Goal: Transaction & Acquisition: Purchase product/service

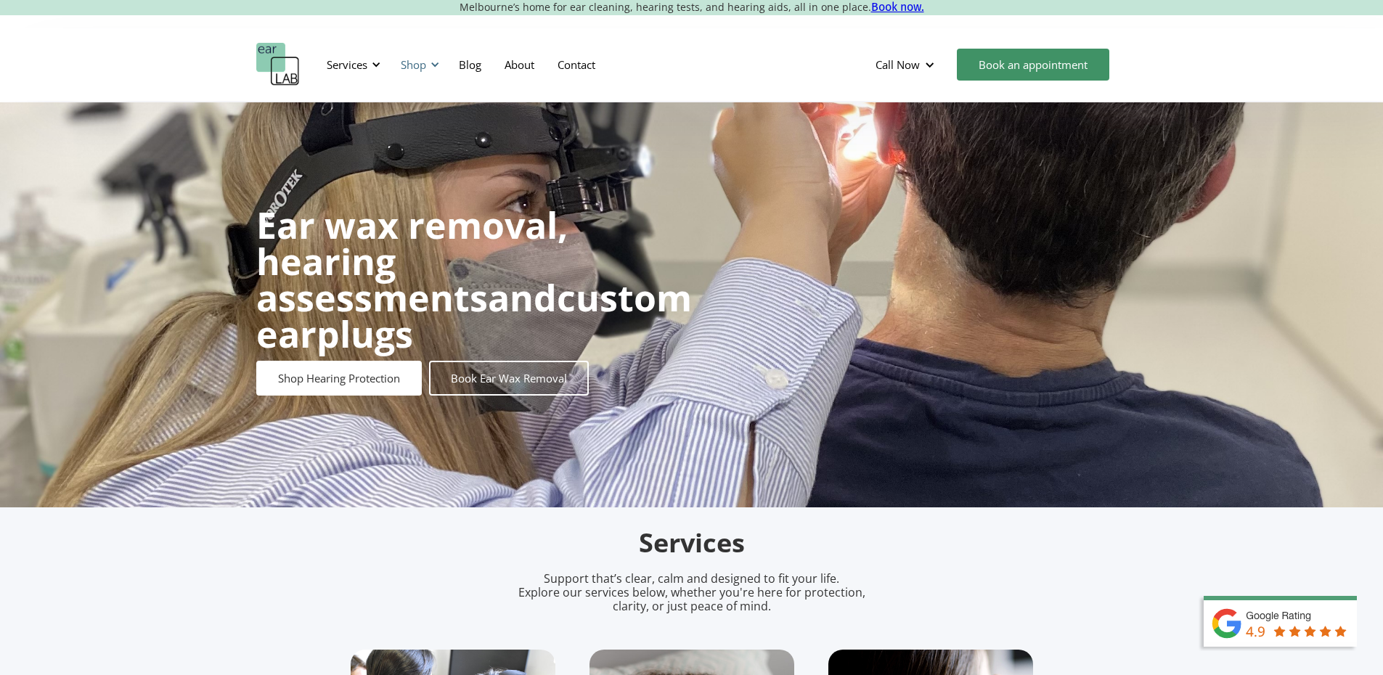
click at [424, 62] on div "Shop" at bounding box center [413, 64] width 25 height 15
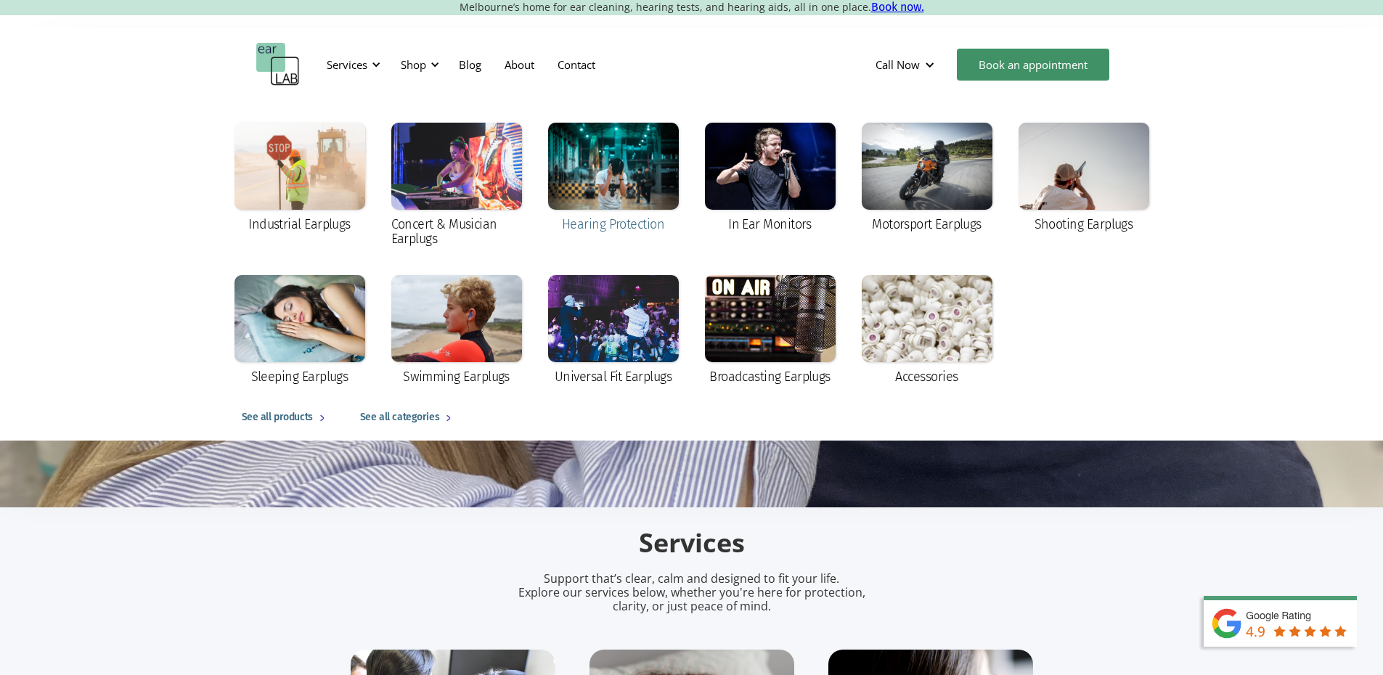
click at [618, 150] on div at bounding box center [613, 166] width 131 height 87
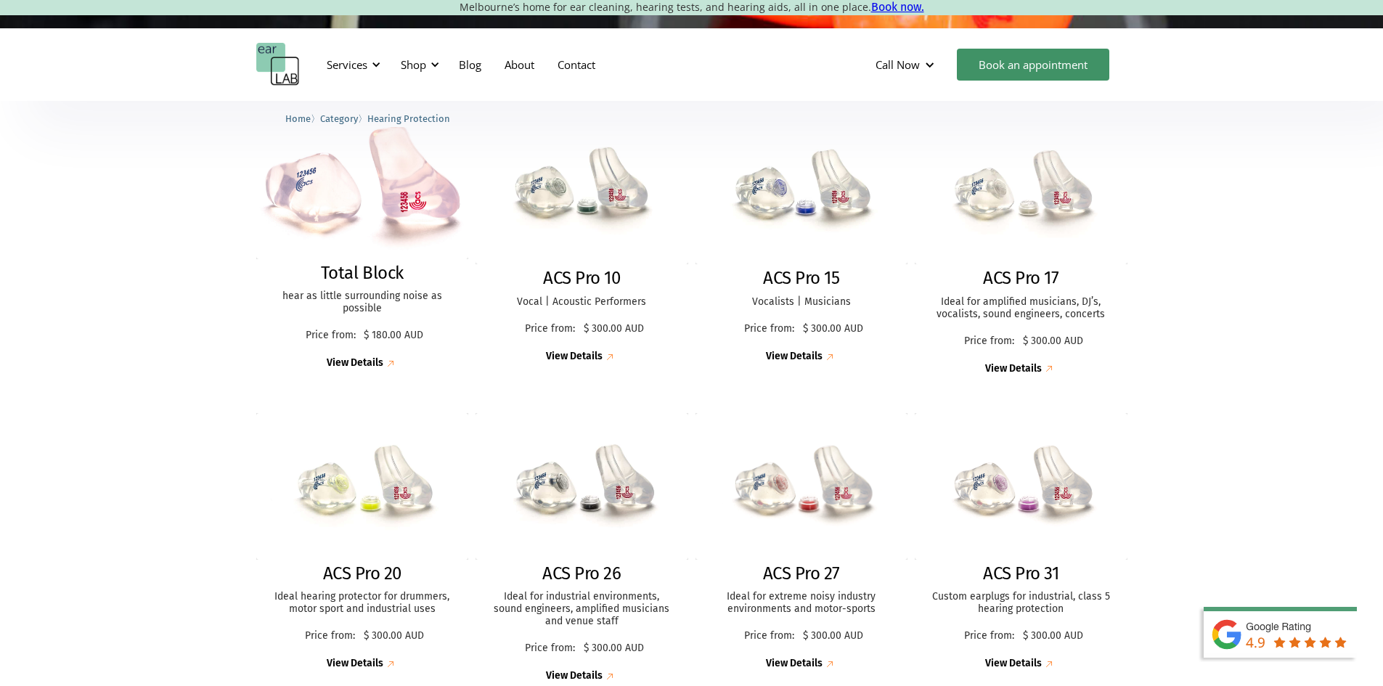
scroll to position [435, 0]
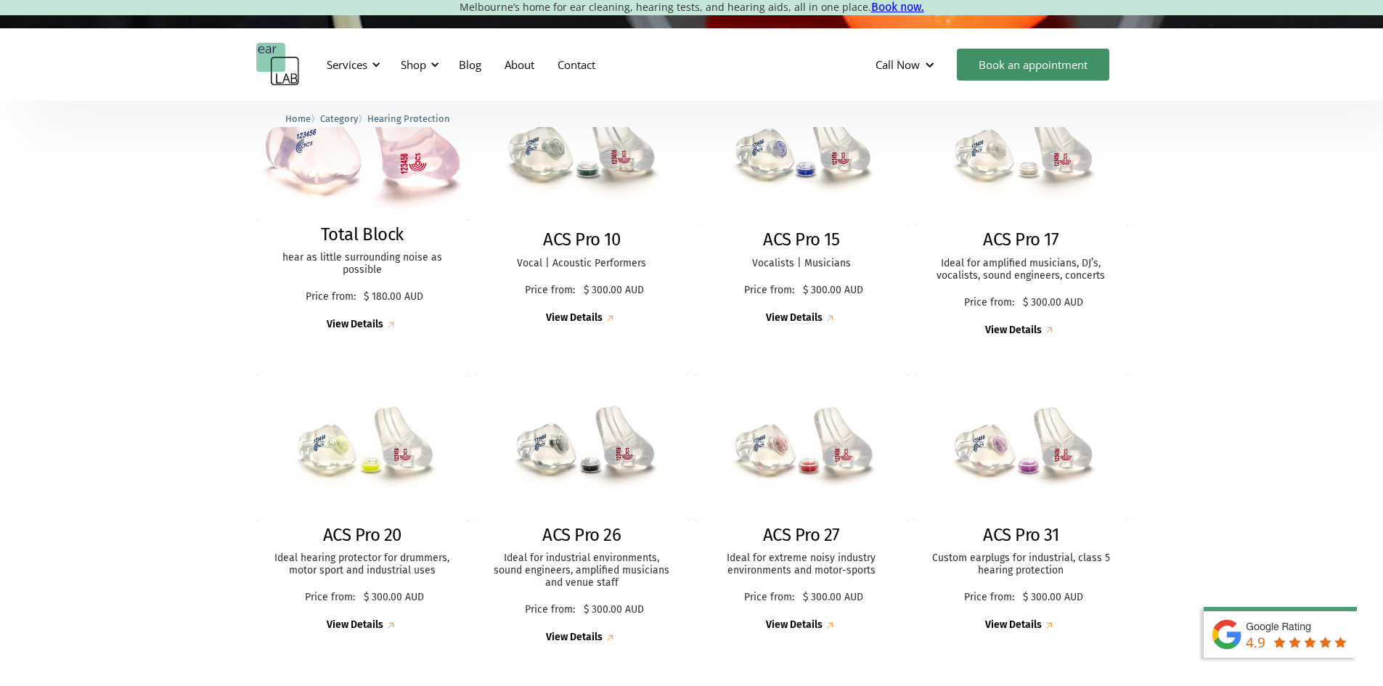
click at [589, 312] on div "View Details" at bounding box center [574, 318] width 57 height 12
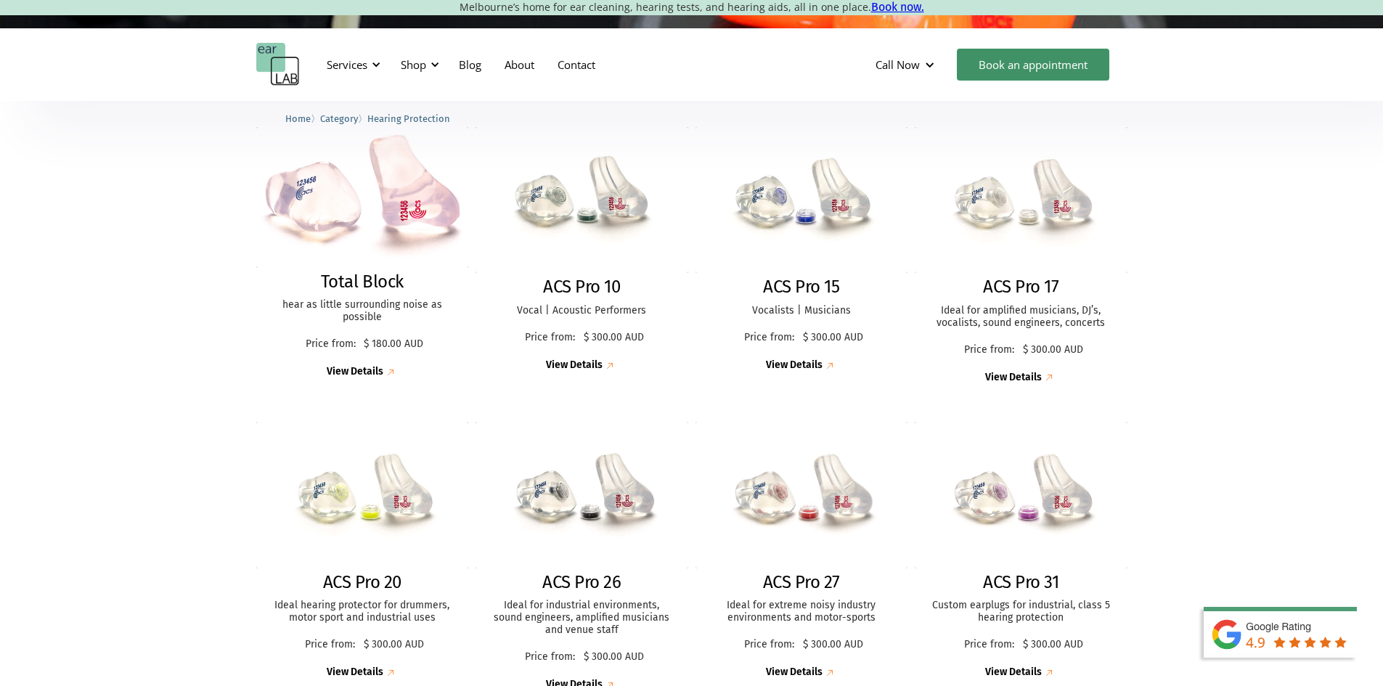
scroll to position [363, 0]
